Goal: Information Seeking & Learning: Learn about a topic

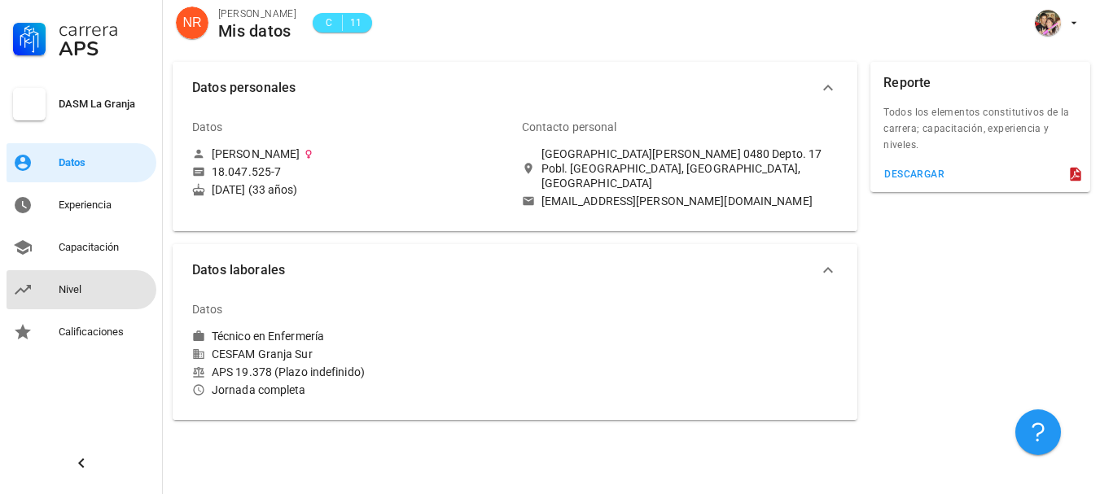
click at [67, 285] on div "Nivel" at bounding box center [104, 289] width 91 height 13
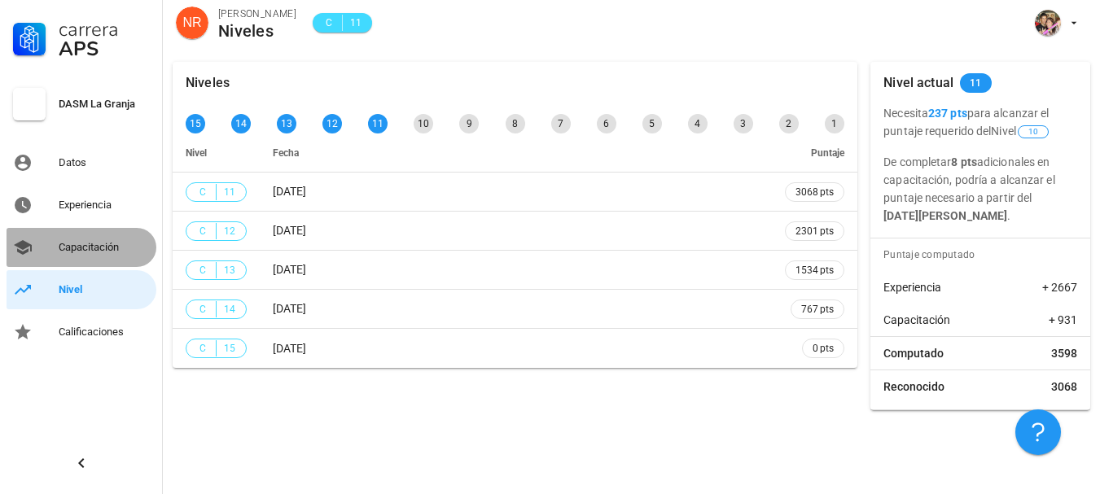
click at [82, 242] on div "Capacitación" at bounding box center [104, 247] width 91 height 13
